Goal: Information Seeking & Learning: Learn about a topic

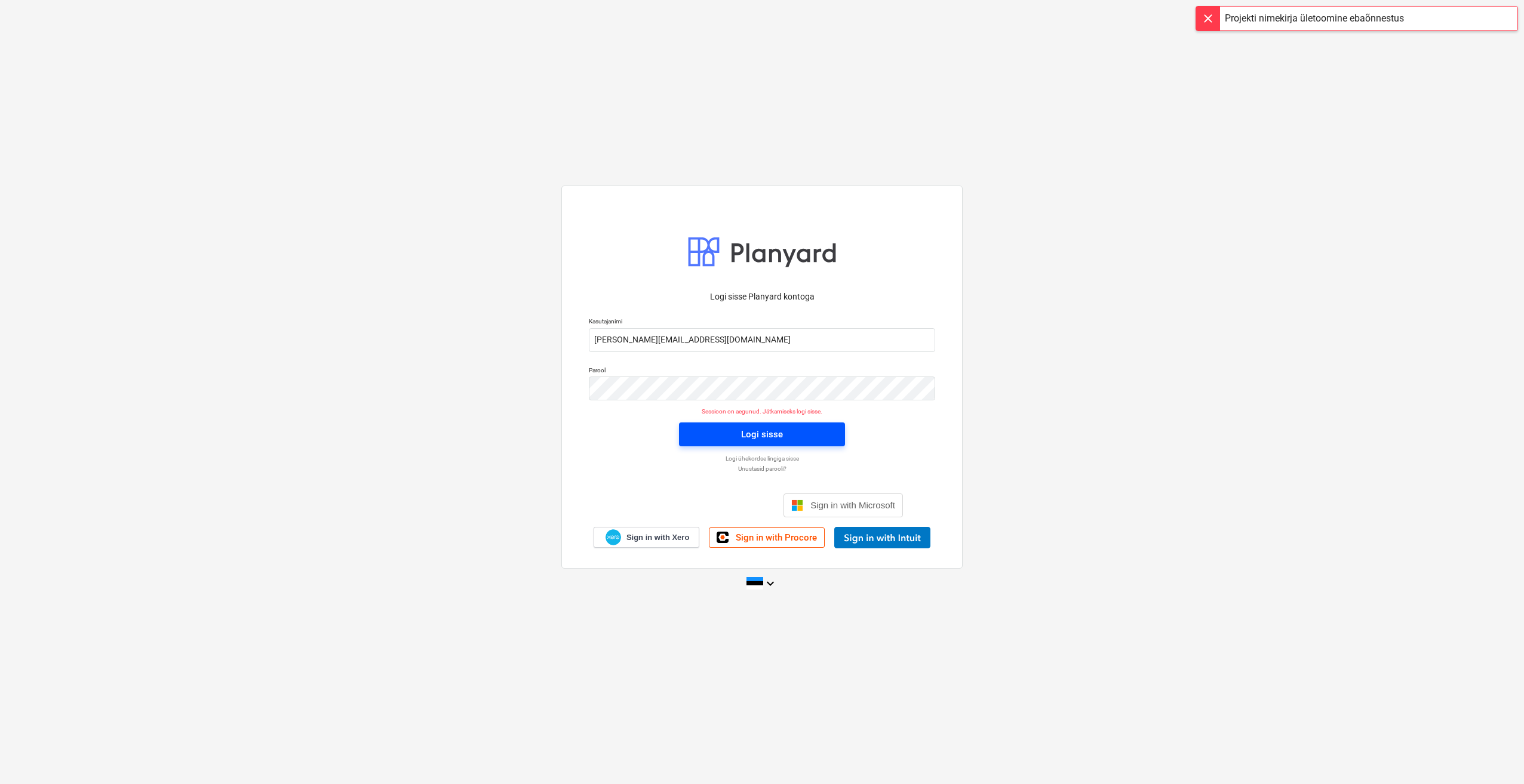
click at [752, 432] on div "Logi sisse" at bounding box center [762, 434] width 42 height 15
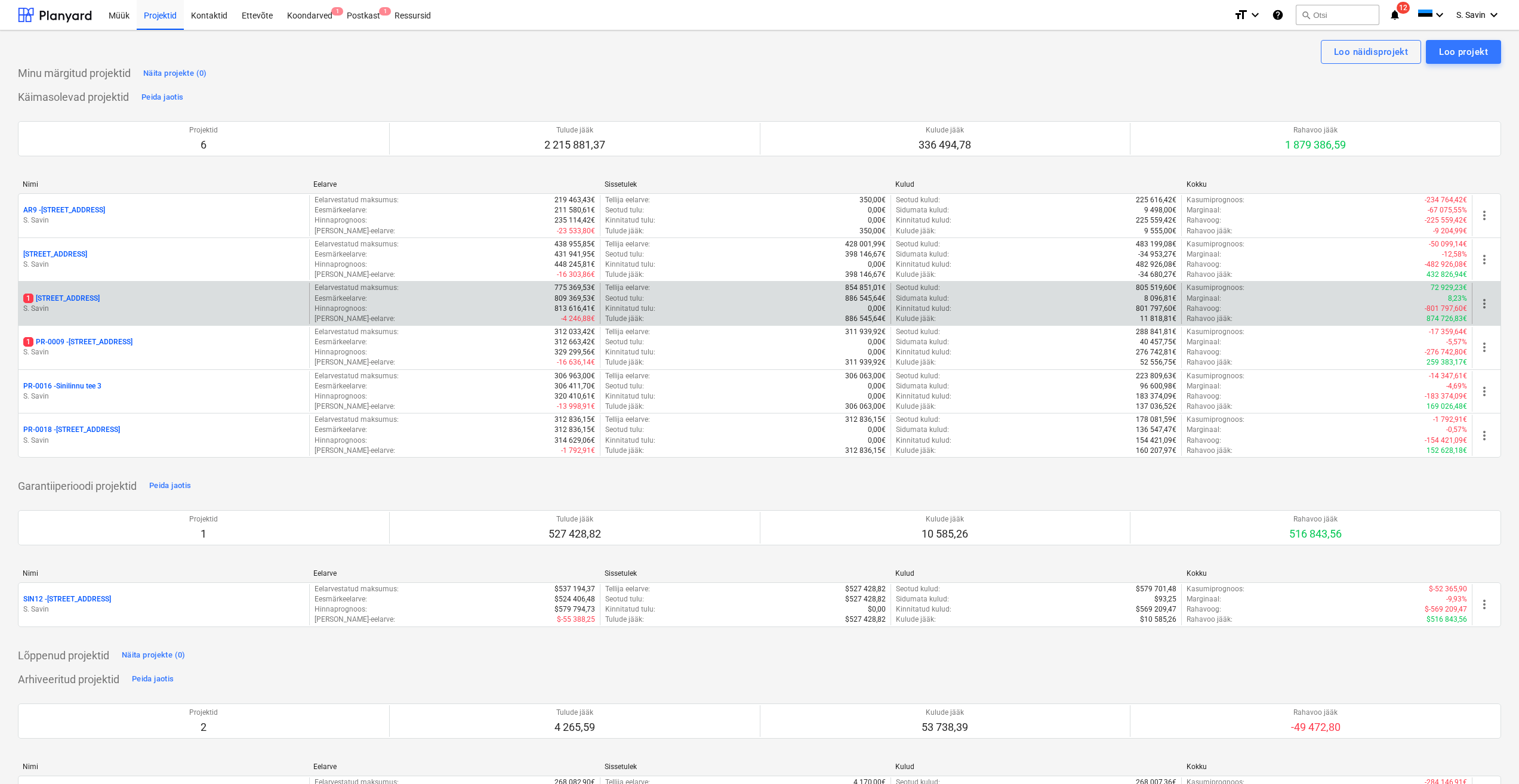
click at [133, 288] on div "1 Sinilille tee 14 [PERSON_NAME]" at bounding box center [164, 303] width 291 height 41
click at [67, 303] on p "S. Savin" at bounding box center [164, 308] width 281 height 10
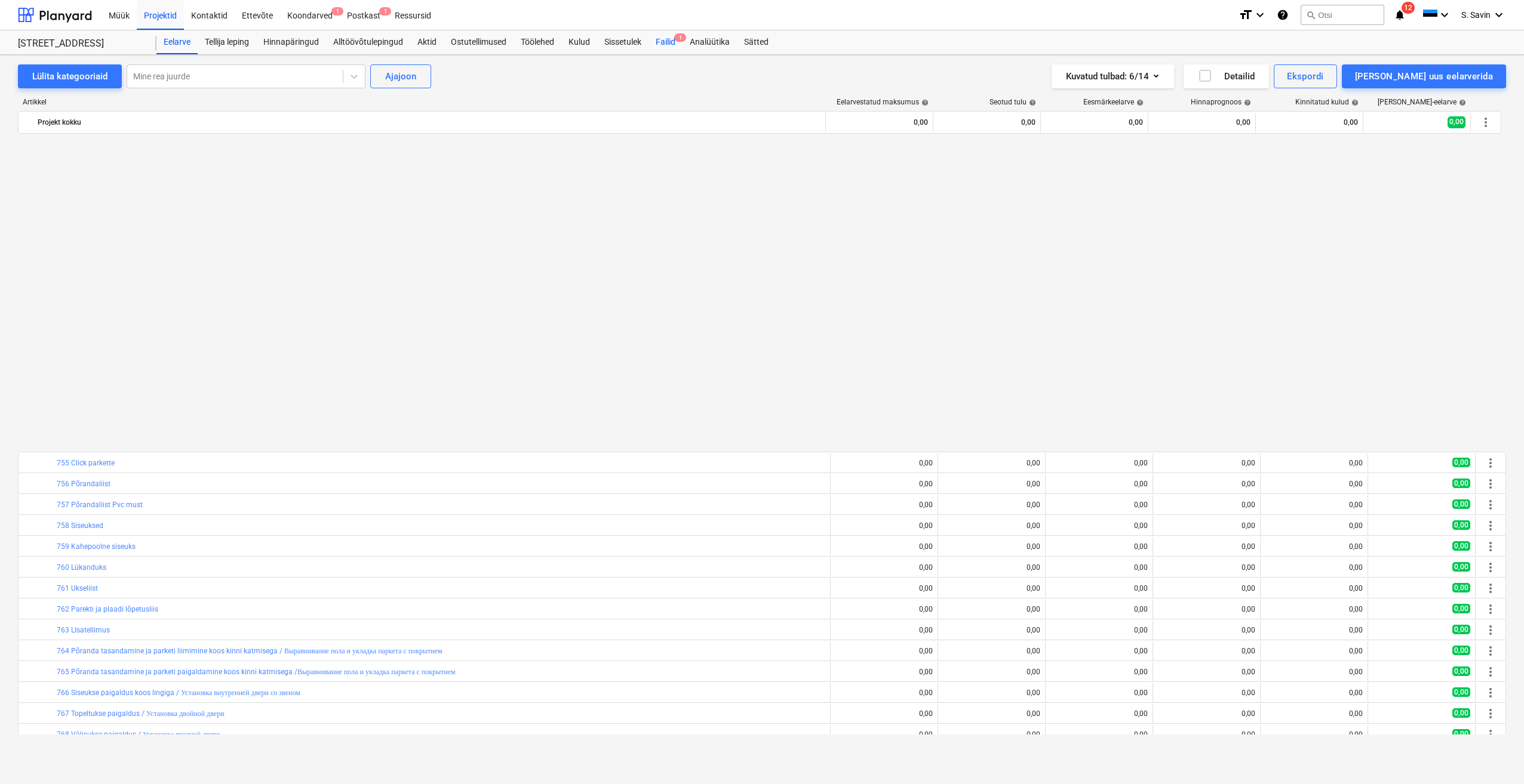
click at [666, 42] on div "Failid 1" at bounding box center [666, 43] width 34 height 24
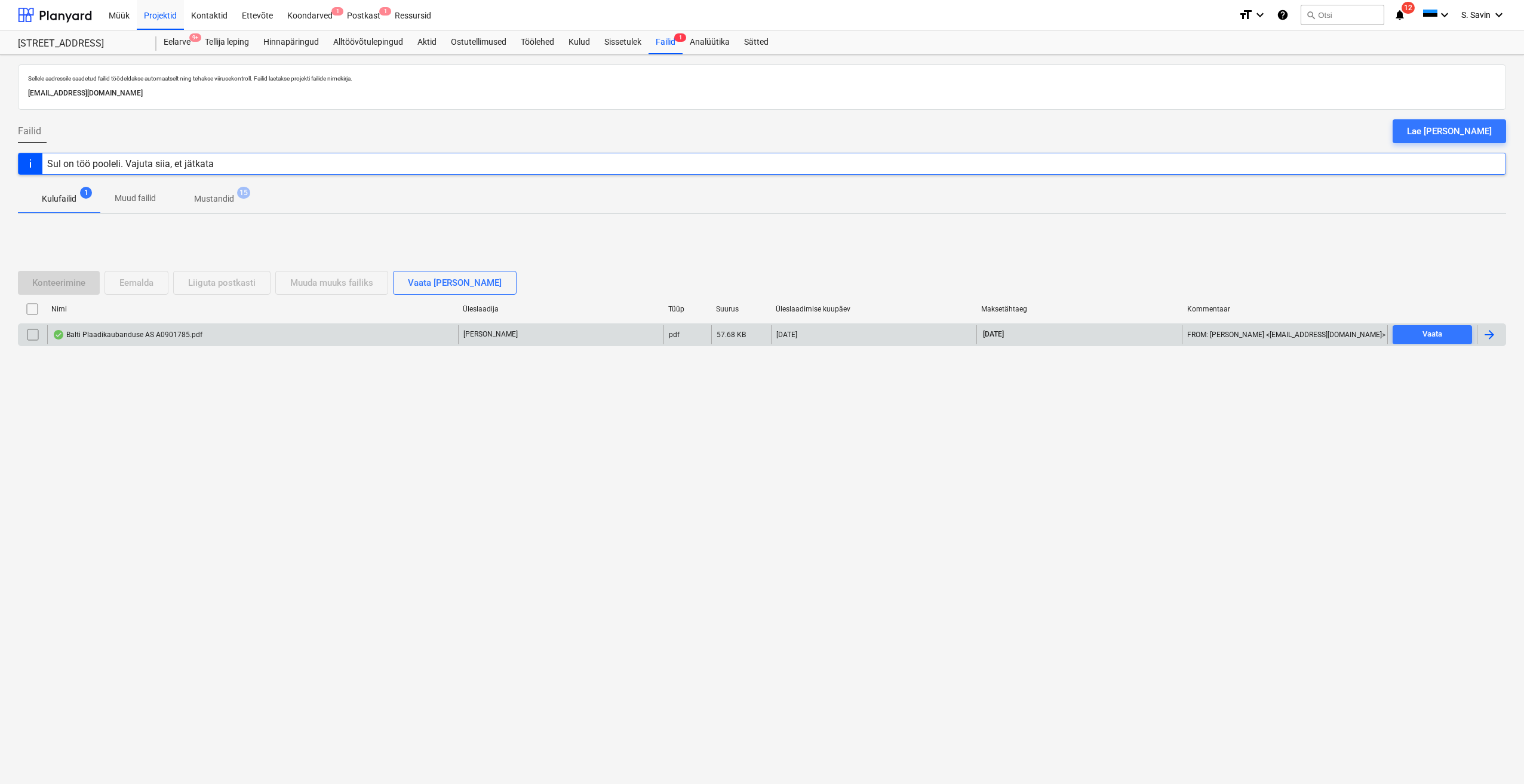
click at [197, 339] on div "Balti Plaadikaubanduse AS A0901785.pdf" at bounding box center [127, 335] width 150 height 10
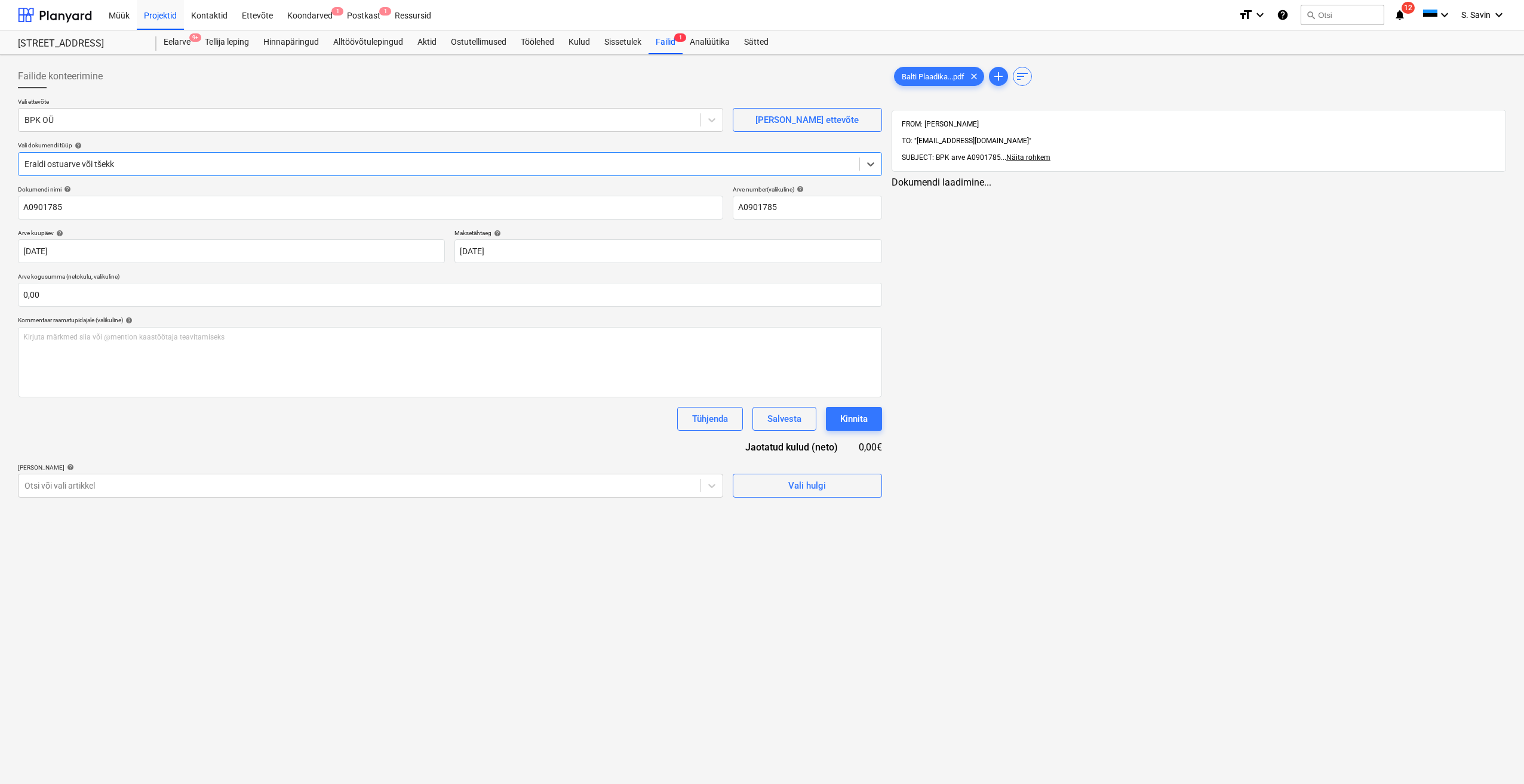
type input "A0901785"
type input "[DATE]"
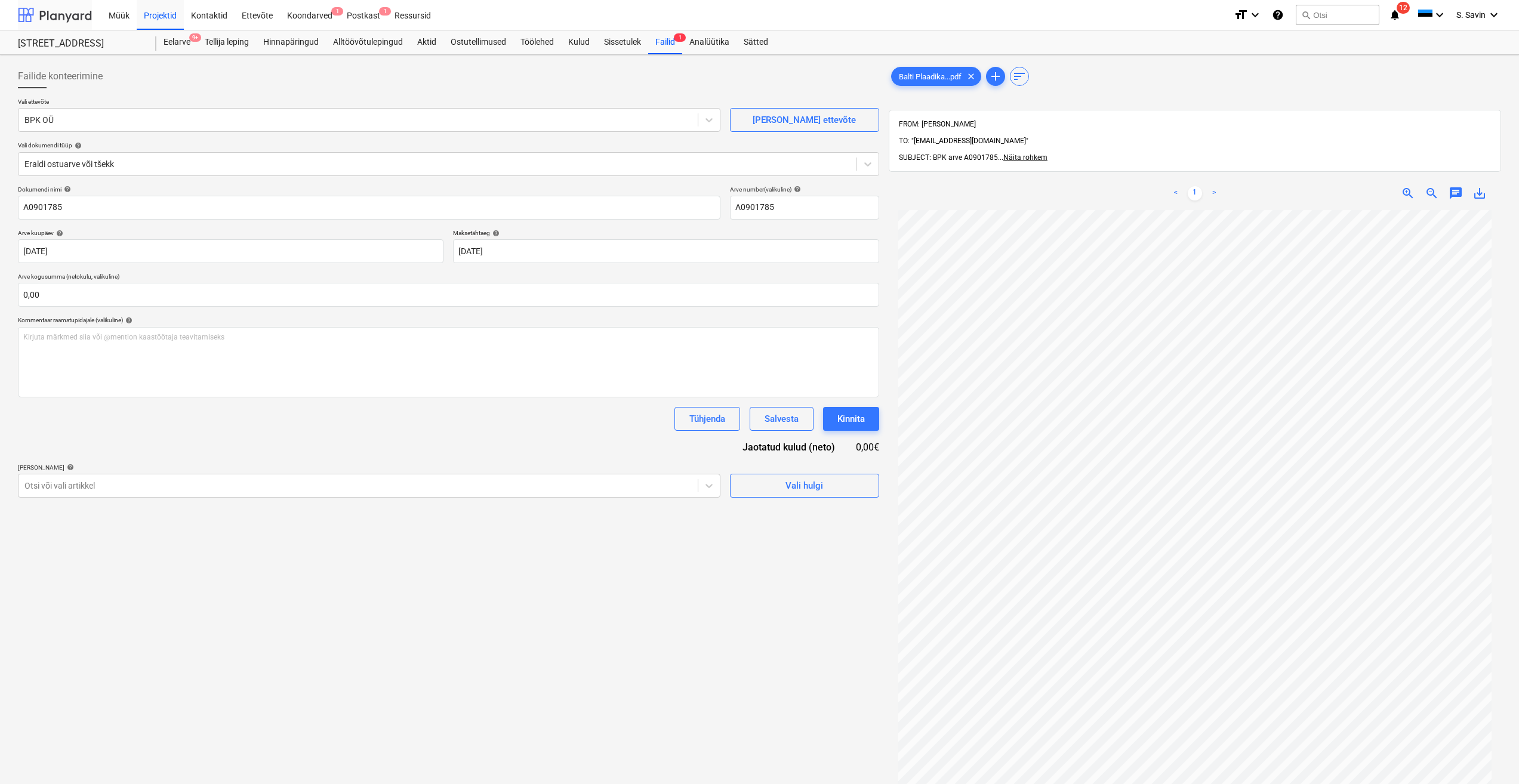
click at [41, 13] on div at bounding box center [55, 14] width 74 height 30
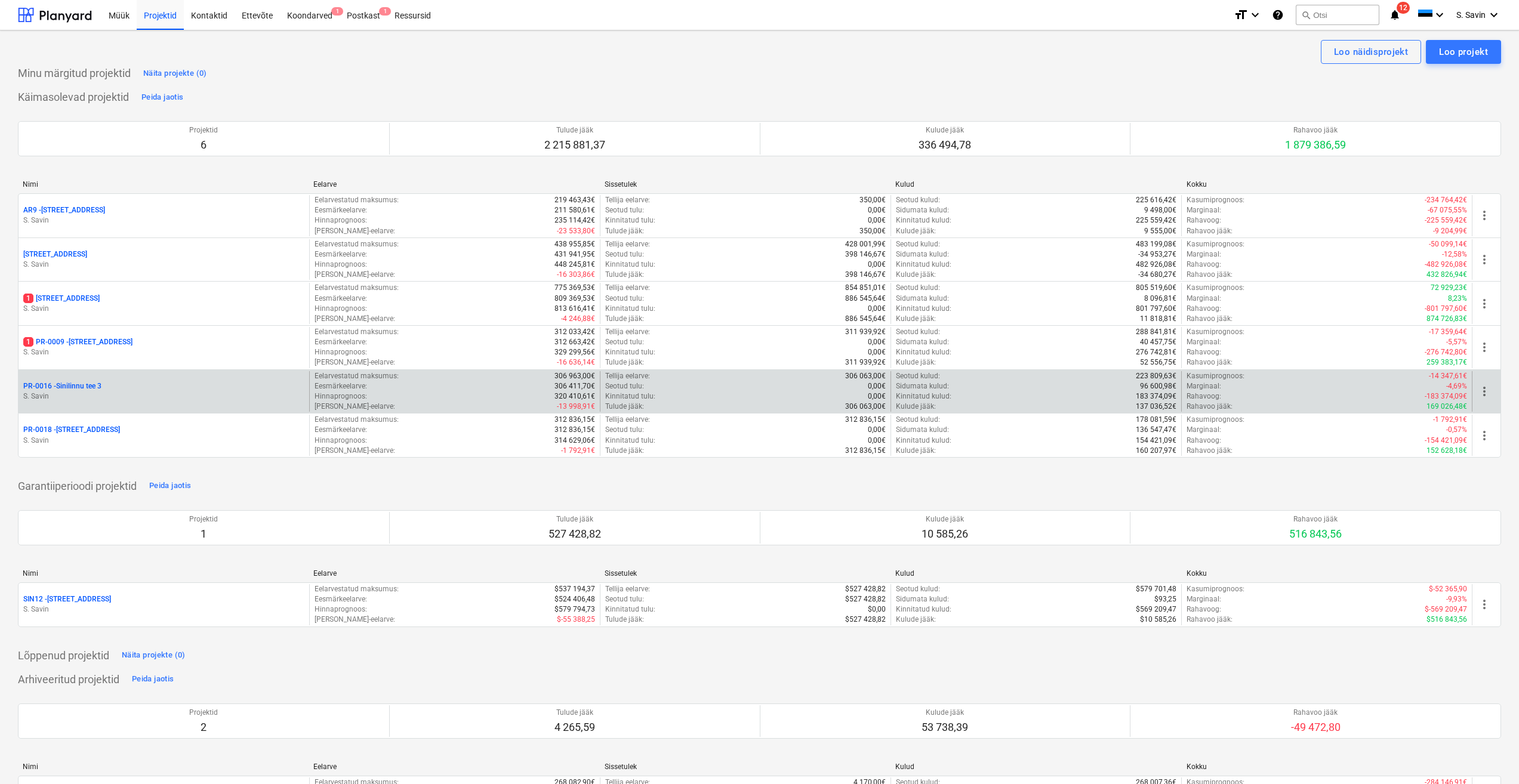
click at [105, 390] on div "PR-0016 - Sinilinnu tee 3" at bounding box center [164, 386] width 281 height 10
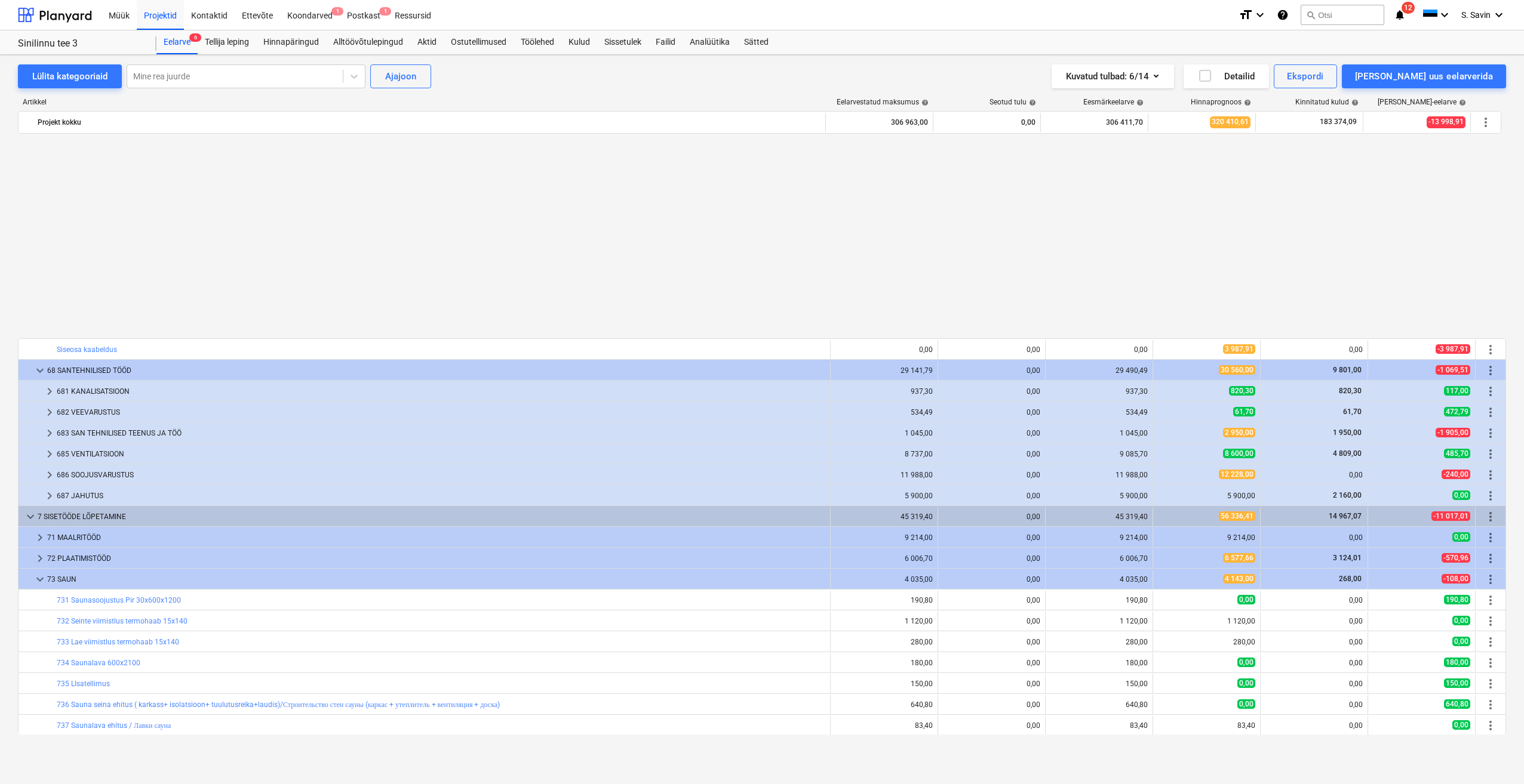
scroll to position [2273, 0]
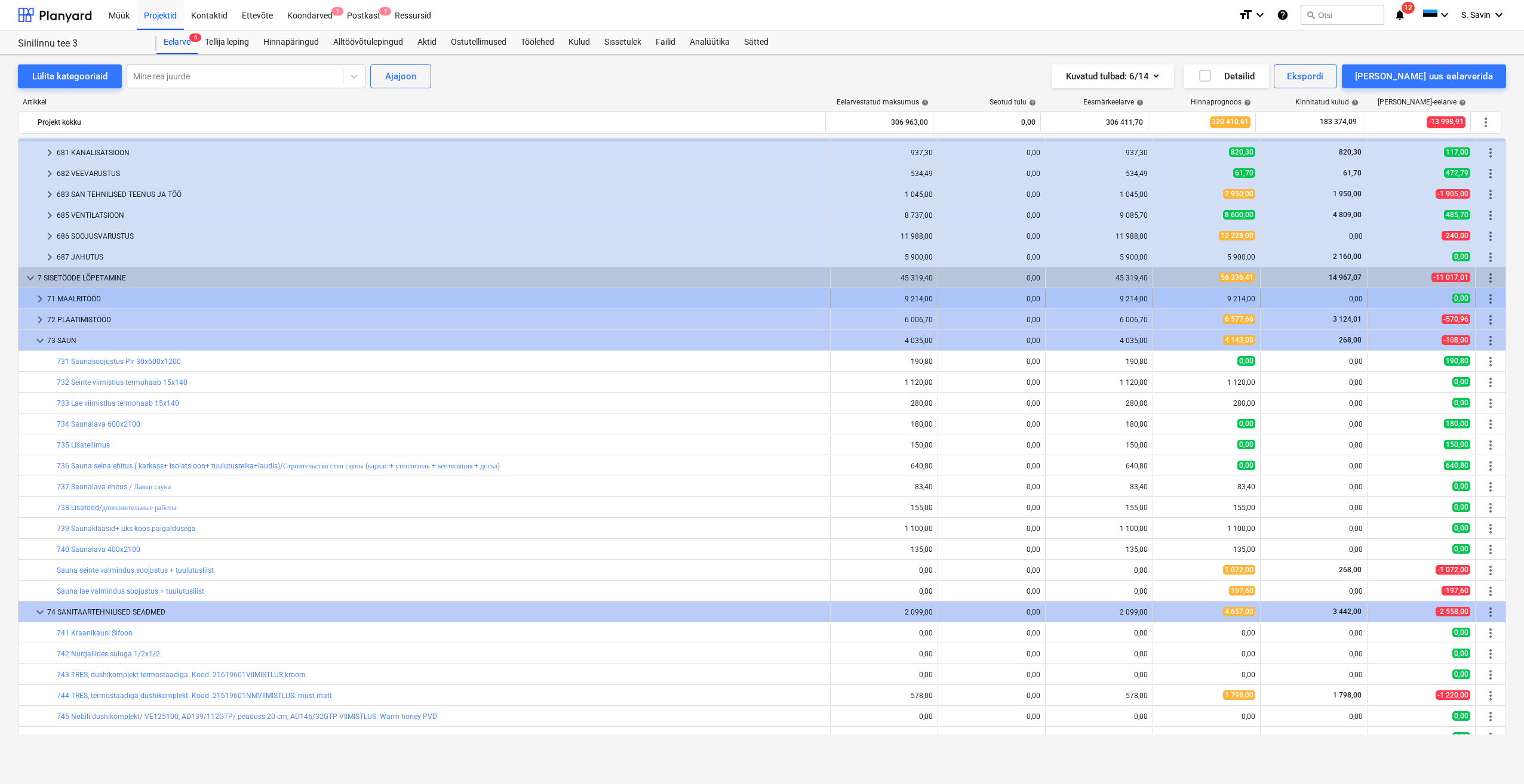
click at [37, 298] on span "keyboard_arrow_right" at bounding box center [40, 299] width 14 height 14
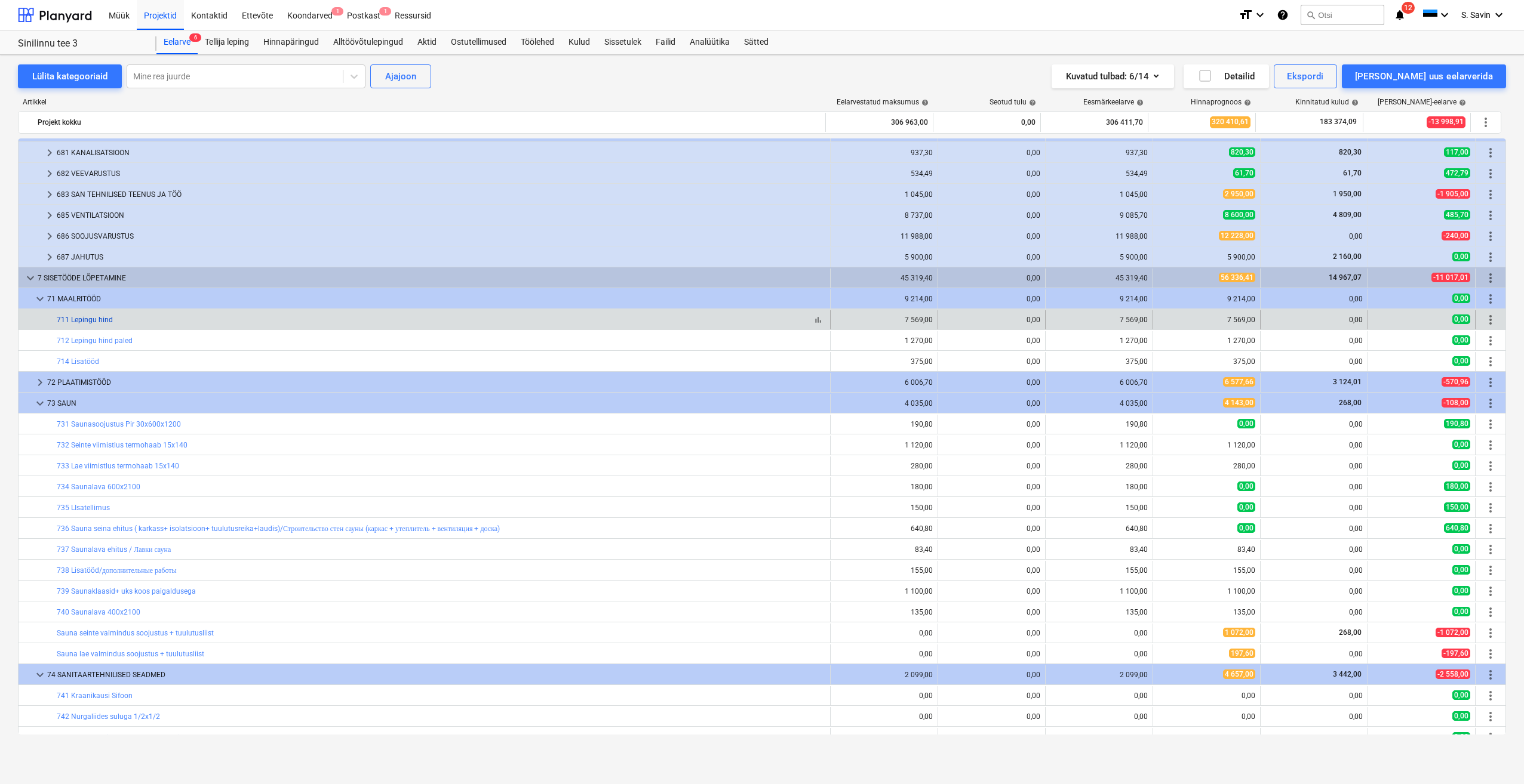
click at [84, 323] on link "711 Lepingu hind" at bounding box center [85, 319] width 56 height 8
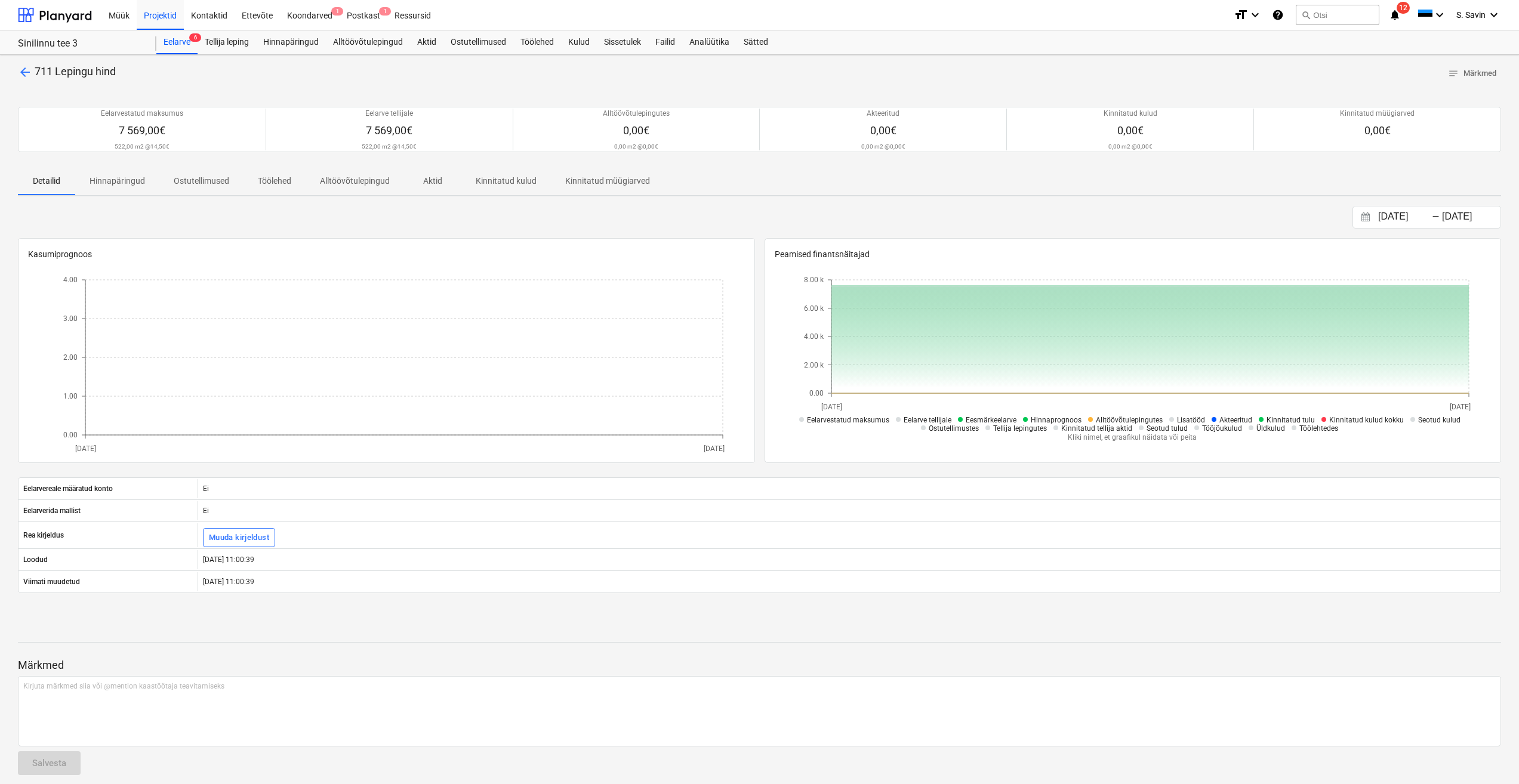
click at [23, 73] on span "arrow_back" at bounding box center [25, 72] width 14 height 14
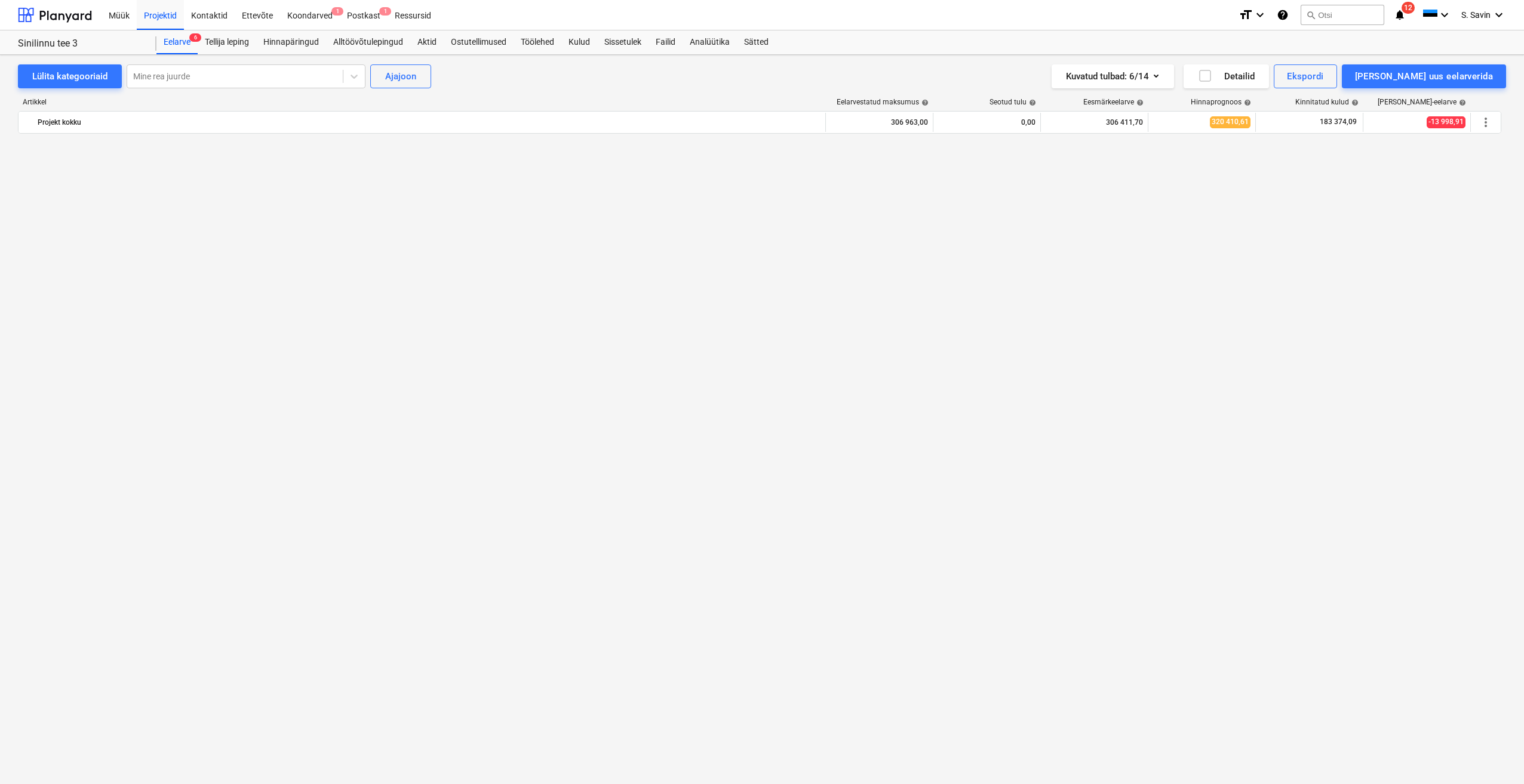
scroll to position [2273, 0]
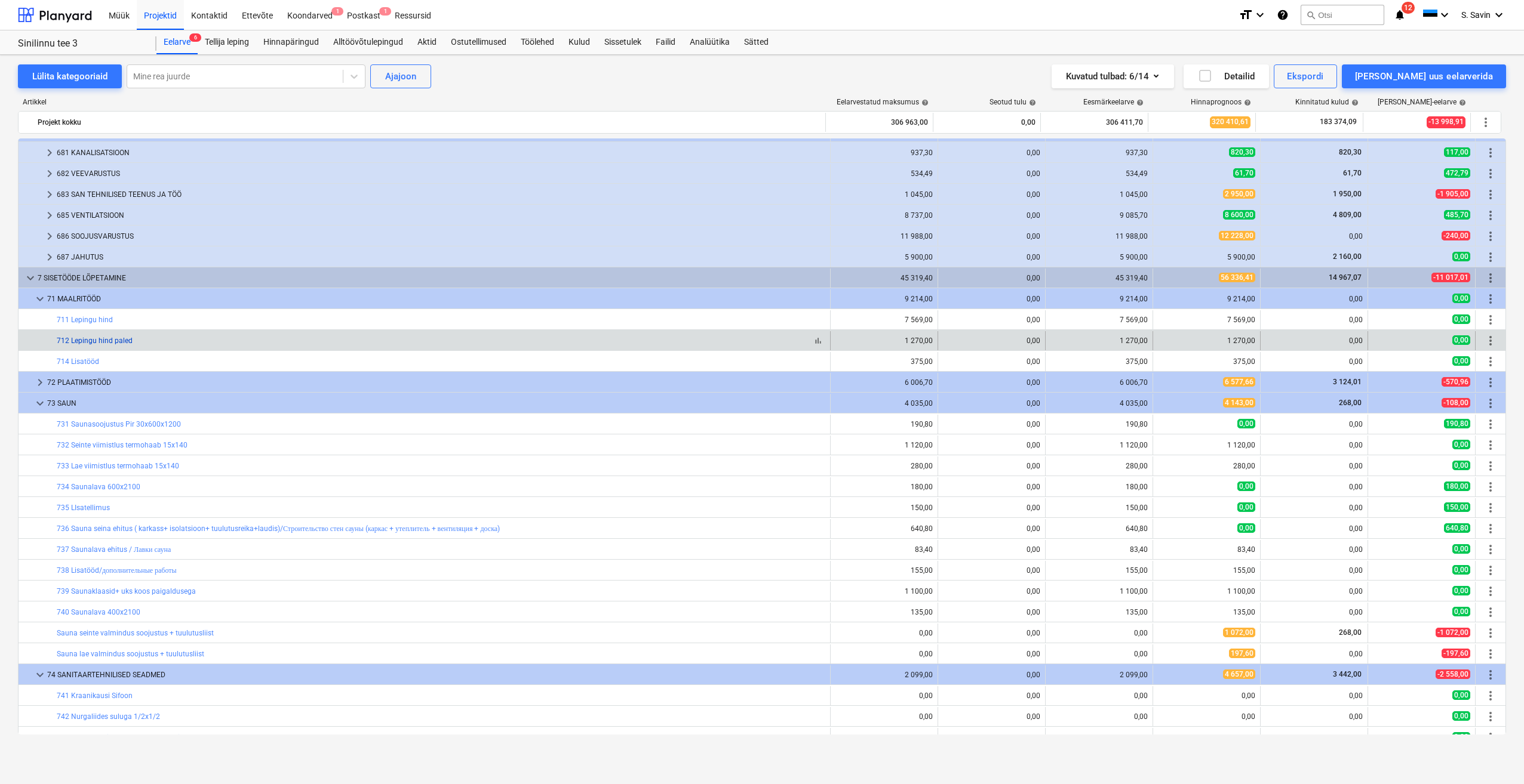
click at [106, 340] on link "712 Lepingu hind paled" at bounding box center [95, 340] width 75 height 8
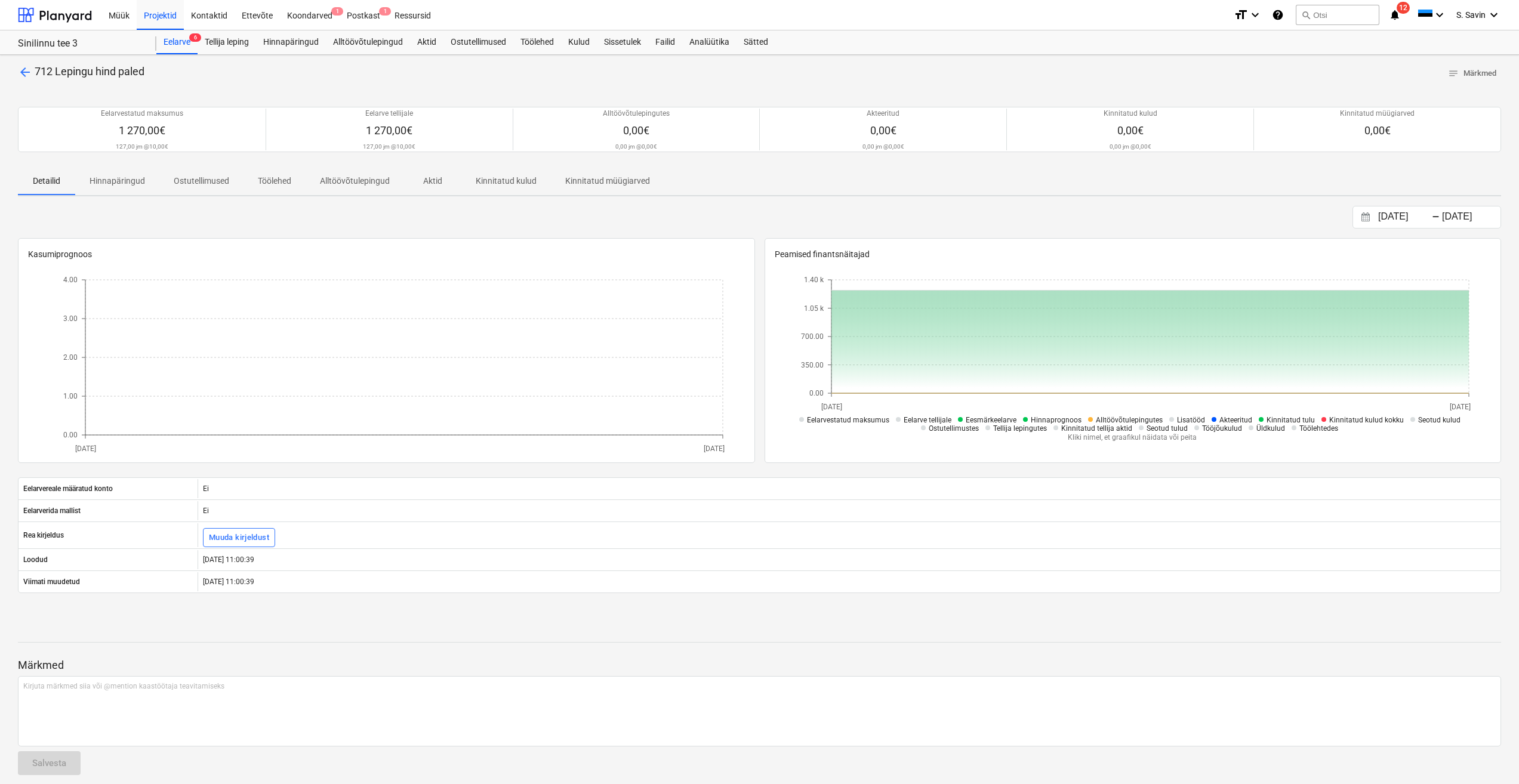
click at [26, 73] on span "arrow_back" at bounding box center [25, 72] width 14 height 14
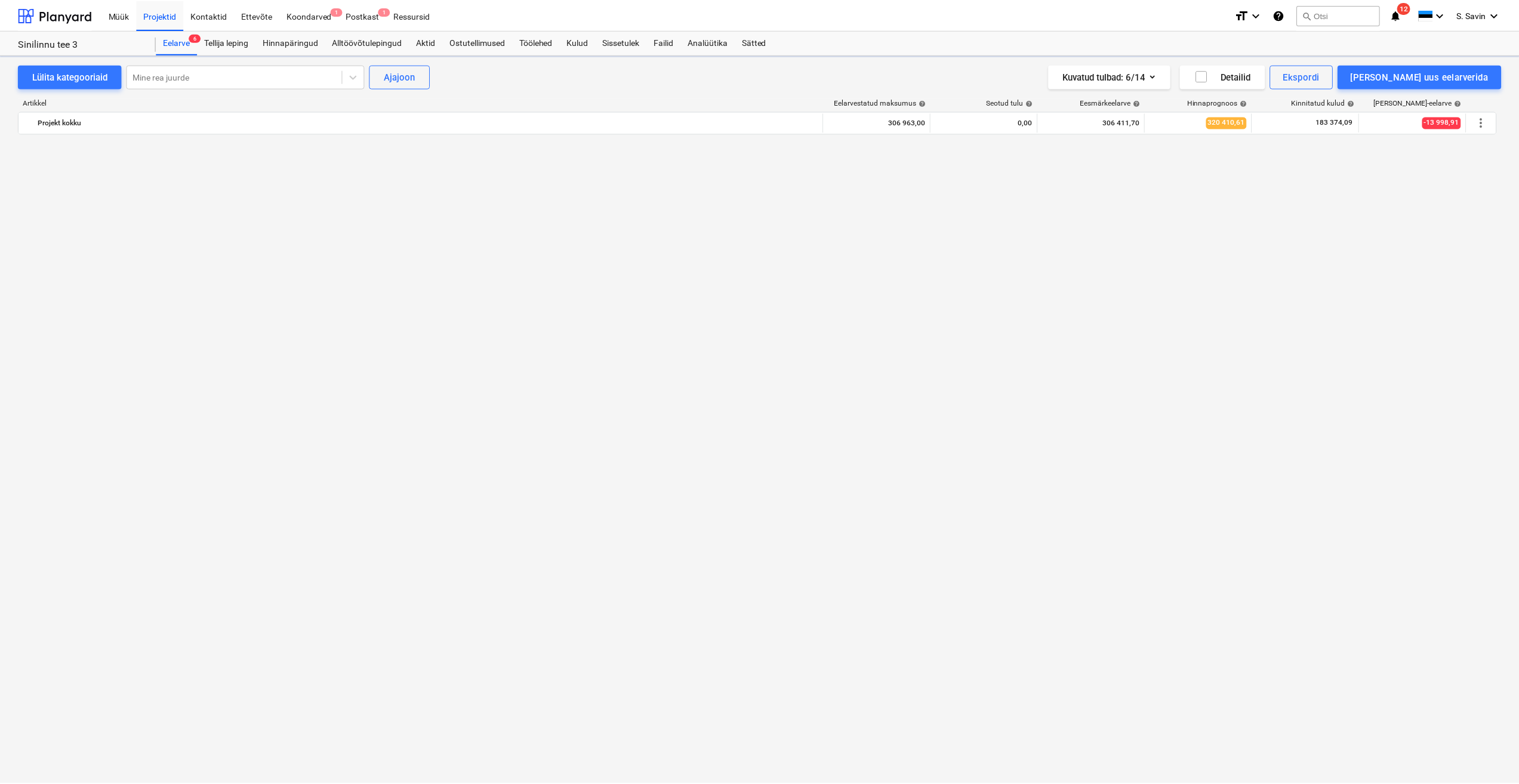
scroll to position [2273, 0]
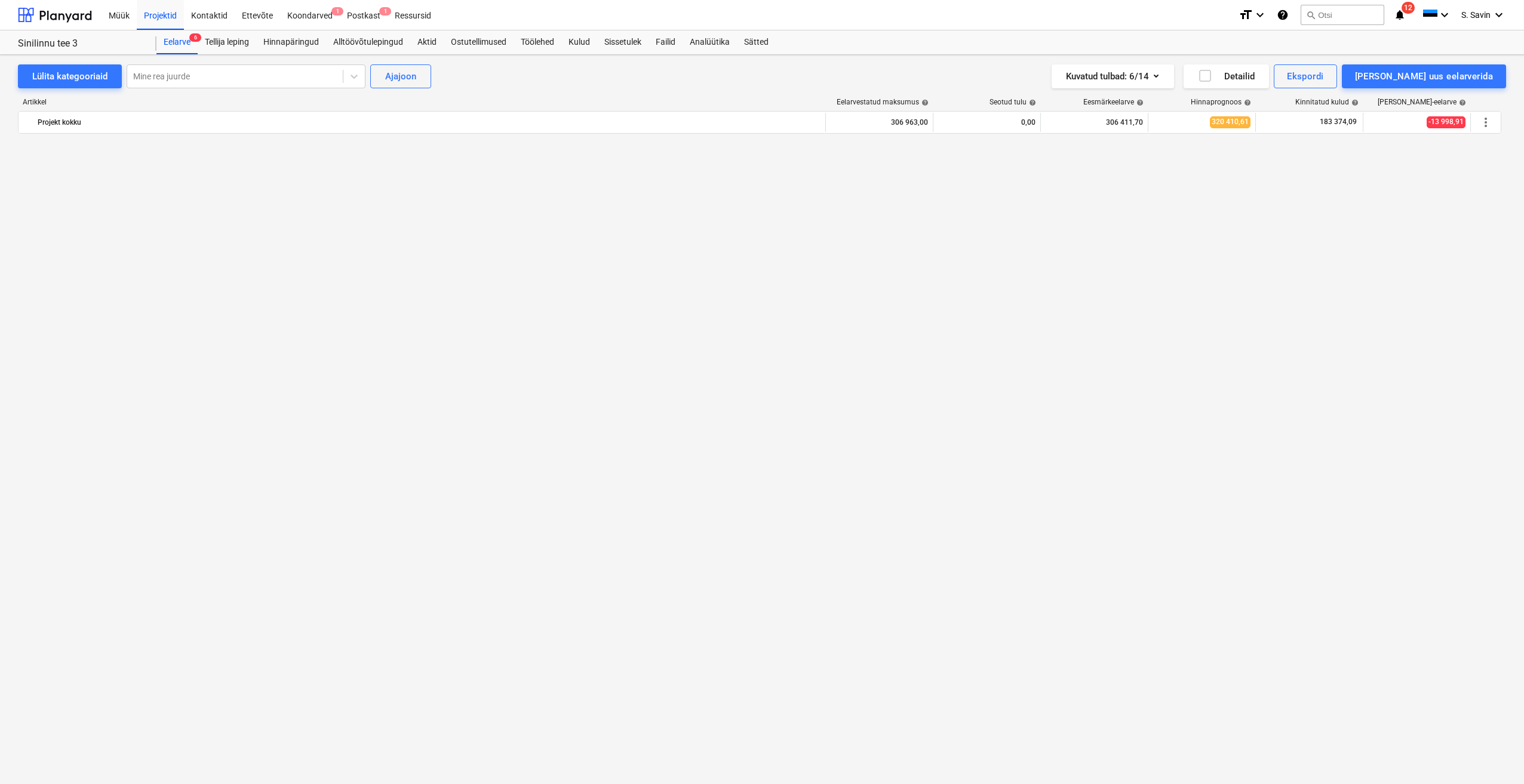
drag, startPoint x: 141, startPoint y: 359, endPoint x: 98, endPoint y: 322, distance: 56.7
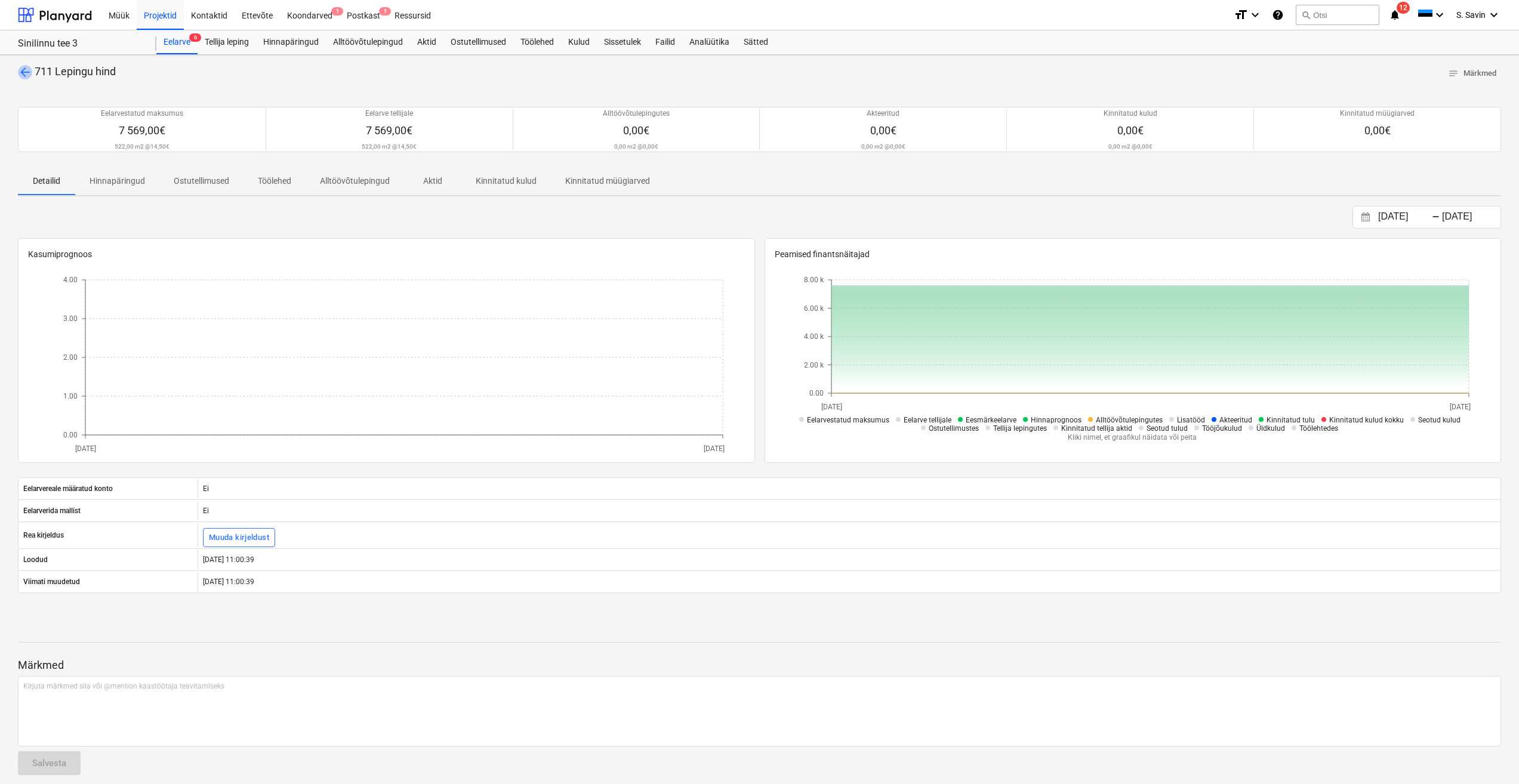
click at [21, 78] on span "arrow_back" at bounding box center [25, 72] width 14 height 14
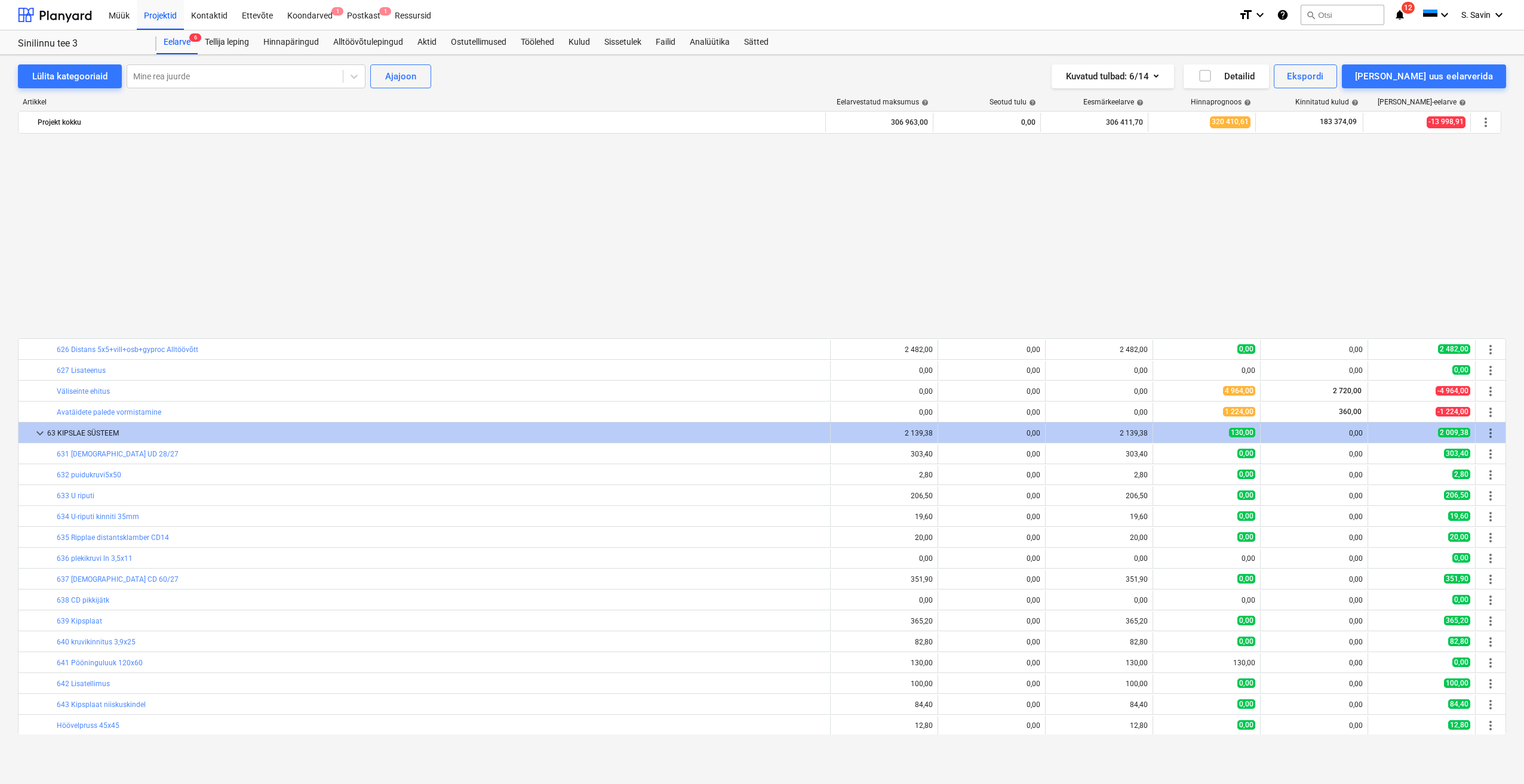
scroll to position [1021, 0]
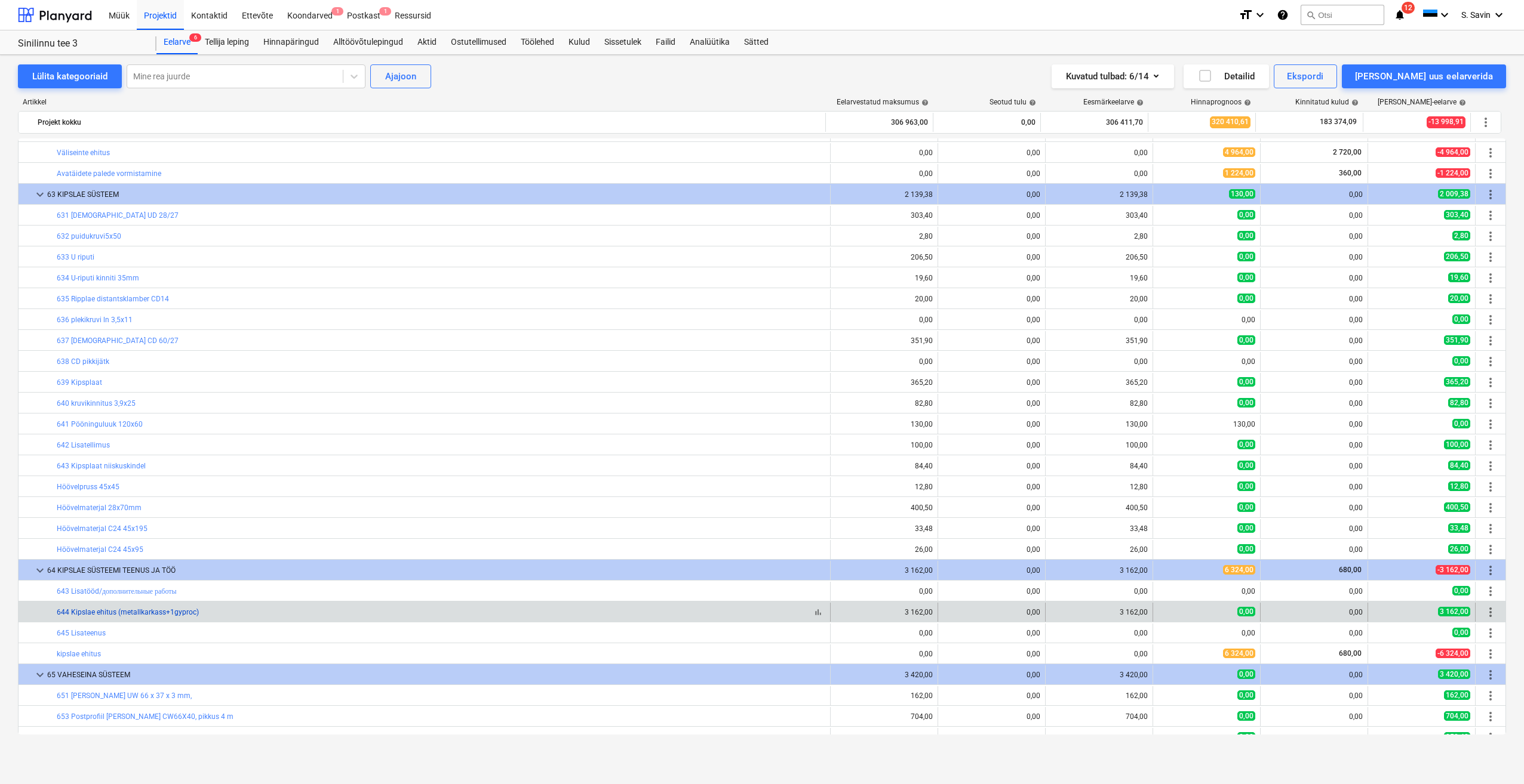
click at [102, 613] on link "644 Kipslae ehitus (metallkarkass+1gyproc)" at bounding box center [128, 612] width 142 height 8
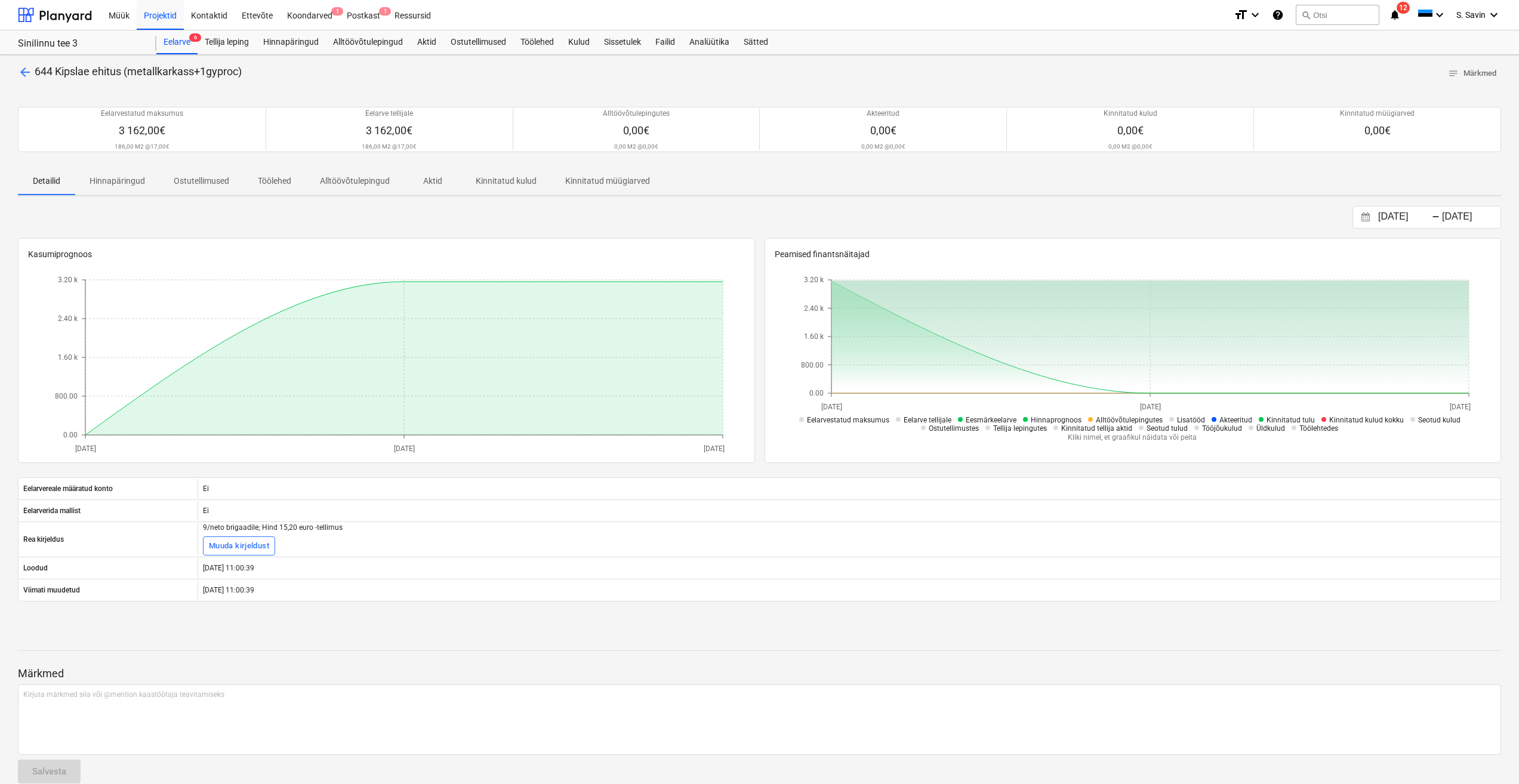
click at [22, 73] on span "arrow_back" at bounding box center [25, 72] width 14 height 14
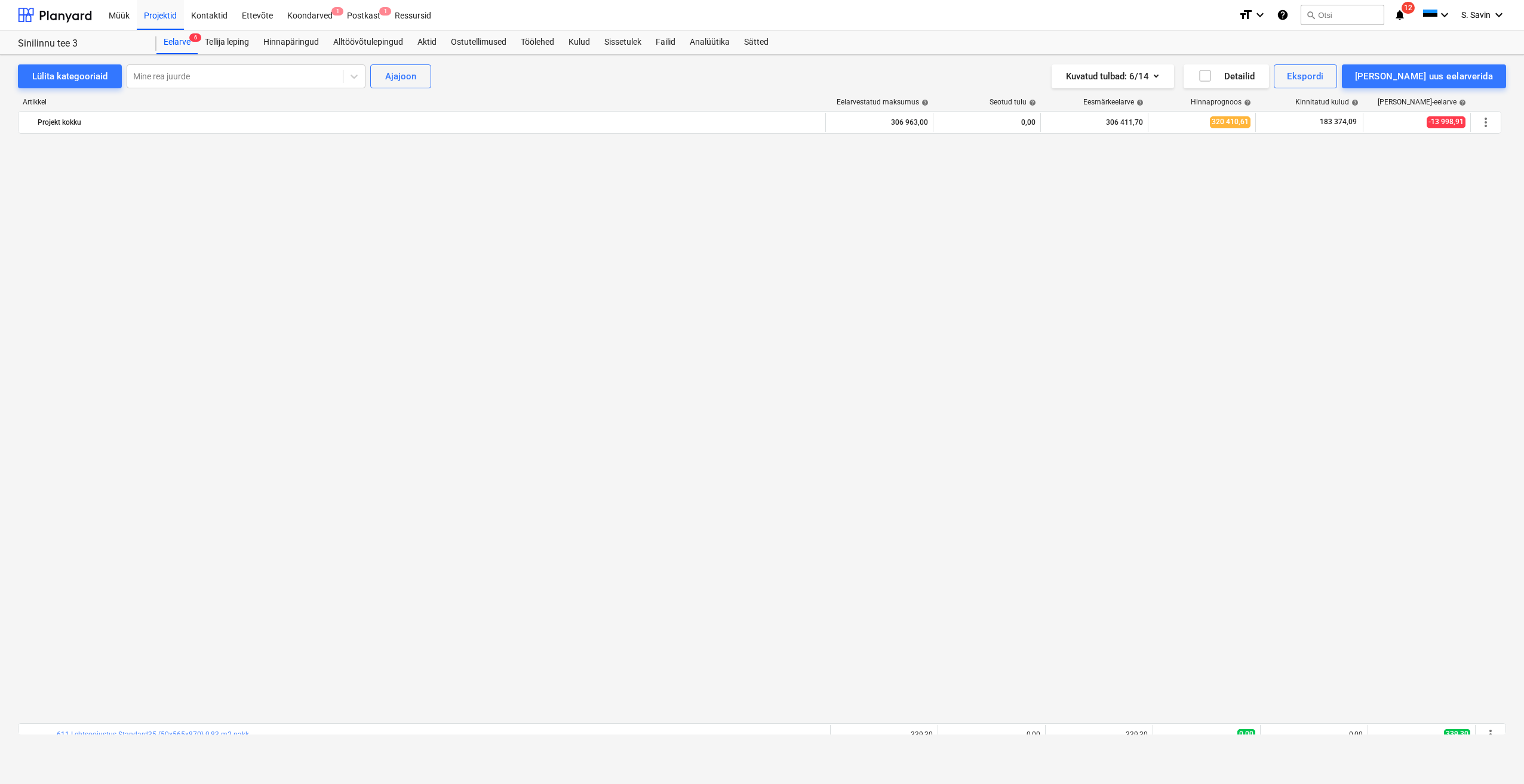
scroll to position [1021, 0]
